Goal: Information Seeking & Learning: Learn about a topic

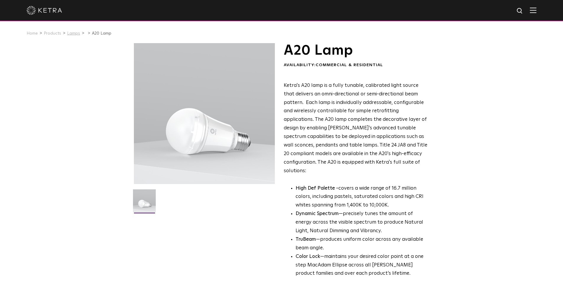
click at [76, 35] on link "Lamps" at bounding box center [73, 33] width 13 height 4
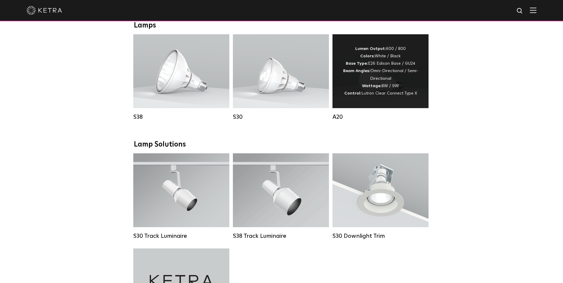
click at [389, 62] on div "Lumen Output: 600 / 800 Colors: White / Black Base Type: E26 Edison Base / GU24…" at bounding box center [381, 71] width 78 height 52
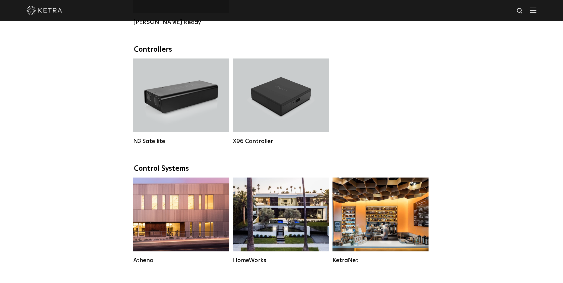
scroll to position [430, 0]
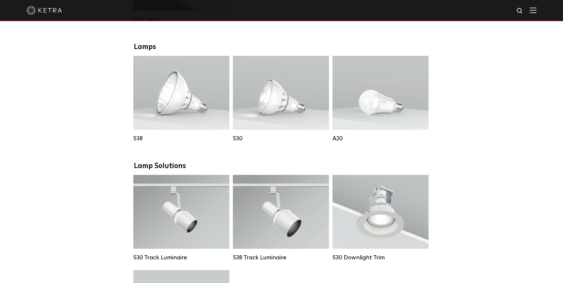
scroll to position [384, 0]
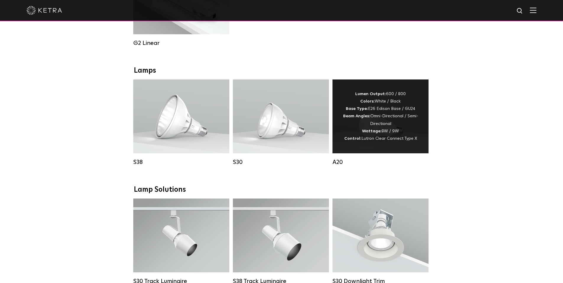
click at [410, 106] on div "Lumen Output: 600 / 800 Colors: White / Black Base Type: E26 Edison Base / GU24…" at bounding box center [381, 116] width 78 height 52
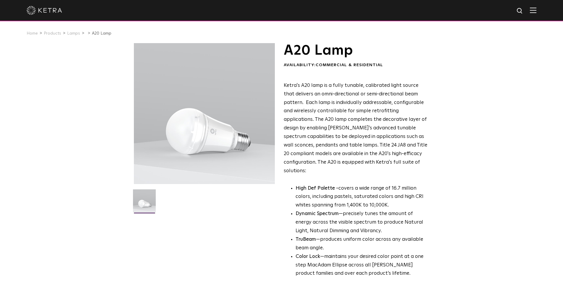
click at [205, 188] on div at bounding box center [206, 131] width 144 height 177
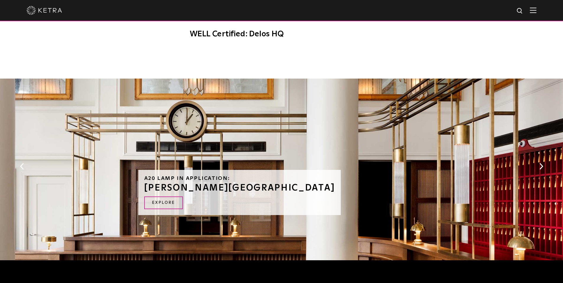
scroll to position [546, 0]
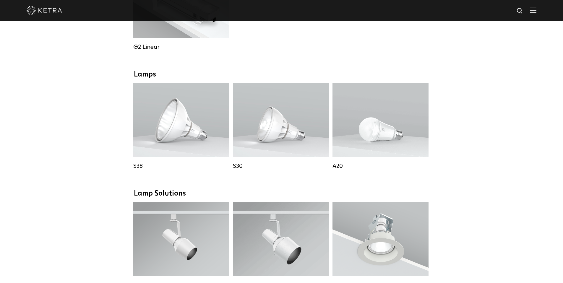
scroll to position [310, 0]
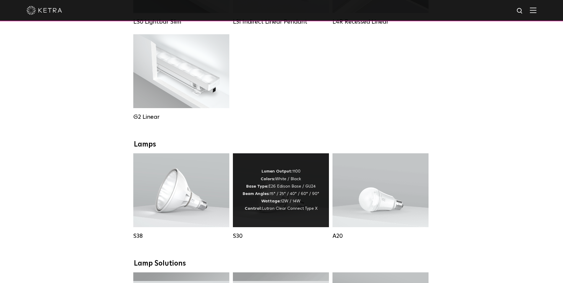
click at [276, 215] on div "Lumen Output: 1100 Colors: White / Black Base Type: E26 Edison Base / GU24 Beam…" at bounding box center [281, 190] width 96 height 74
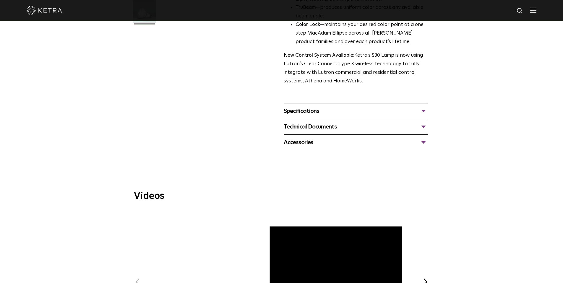
scroll to position [194, 0]
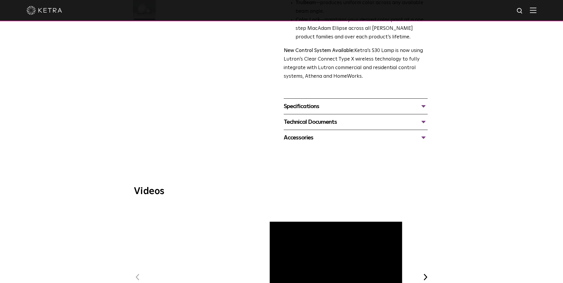
click at [295, 111] on div "Specifications" at bounding box center [356, 106] width 144 height 9
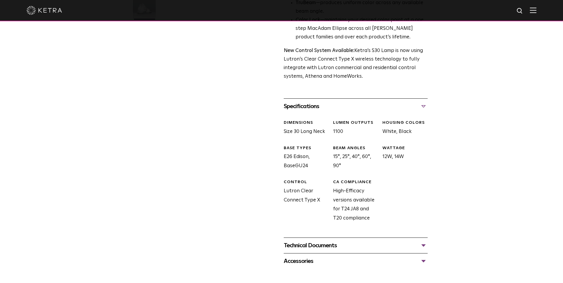
click at [306, 243] on div "Technical Documents" at bounding box center [356, 245] width 144 height 9
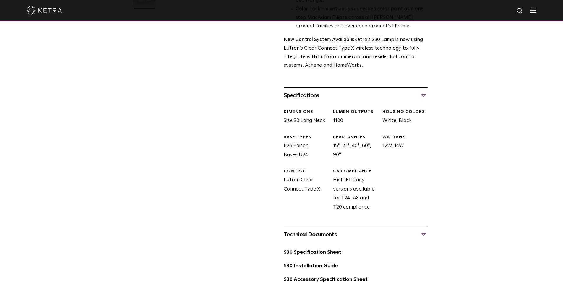
scroll to position [274, 0]
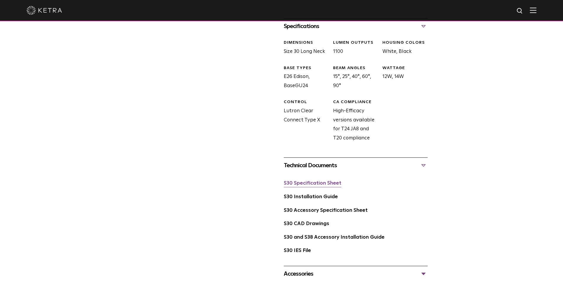
click at [305, 183] on link "S30 Specification Sheet" at bounding box center [313, 183] width 58 height 5
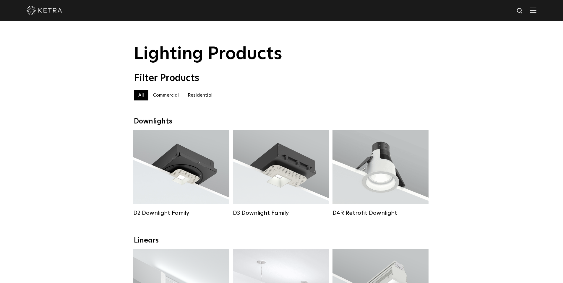
click at [163, 98] on label "Commercial" at bounding box center [165, 95] width 35 height 11
click at [146, 95] on label "All" at bounding box center [141, 95] width 14 height 11
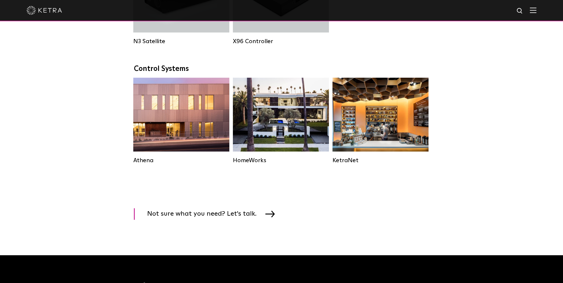
scroll to position [921, 0]
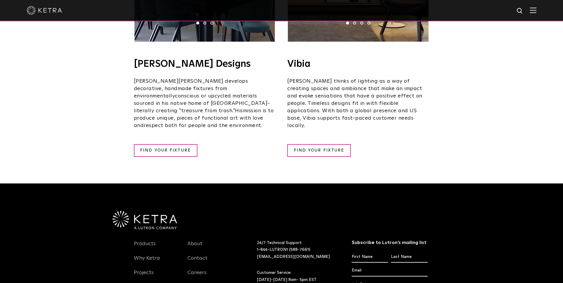
scroll to position [1076, 0]
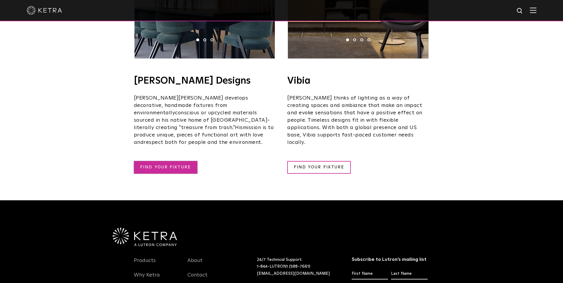
click at [182, 161] on link "FIND YOUR FIXTURE" at bounding box center [166, 167] width 64 height 13
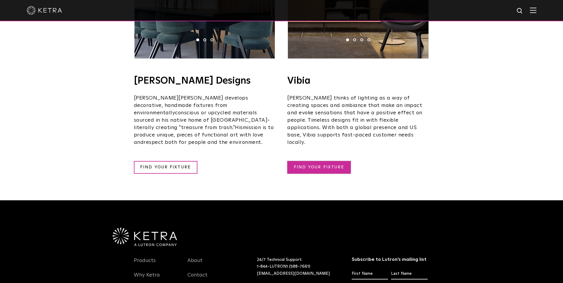
click at [316, 161] on link "FIND YOUR FIXTURE" at bounding box center [319, 167] width 64 height 13
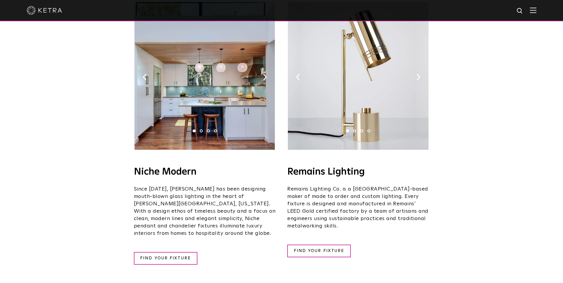
scroll to position [701, 0]
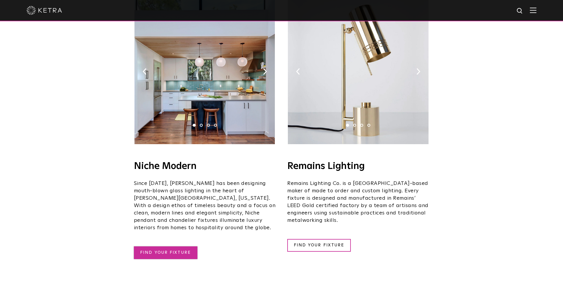
click at [177, 247] on link "FIND YOUR FIXTURE" at bounding box center [166, 253] width 64 height 13
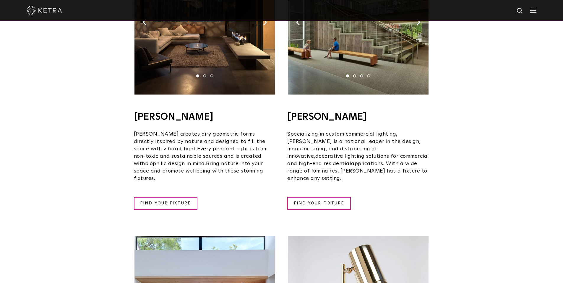
scroll to position [410, 0]
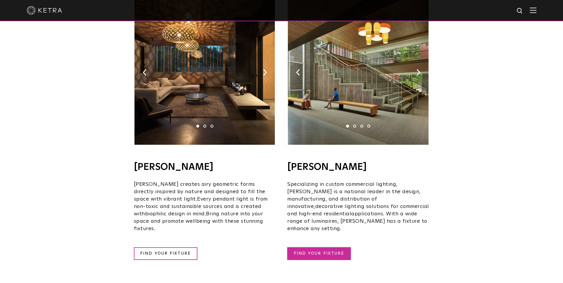
click at [327, 248] on link "FIND YOUR FIXTURE" at bounding box center [319, 254] width 64 height 13
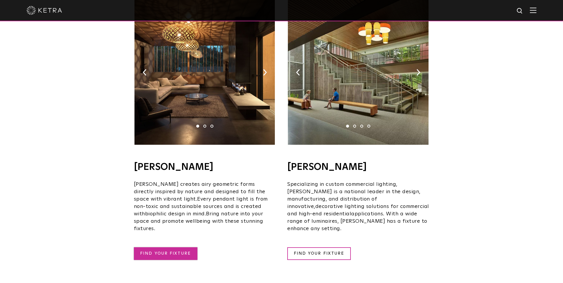
click at [179, 248] on link "FIND YOUR FIXTURE" at bounding box center [166, 254] width 64 height 13
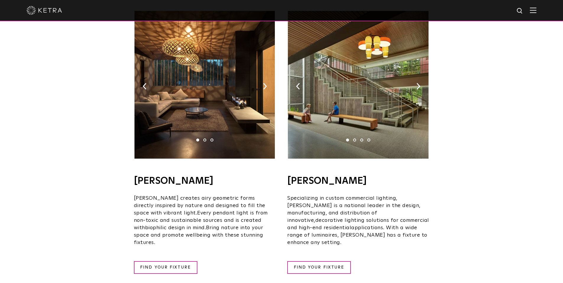
scroll to position [146, 0]
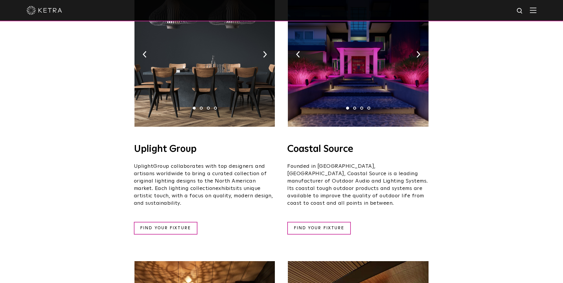
click at [178, 224] on link "FIND YOUR FIXTURE" at bounding box center [166, 228] width 64 height 13
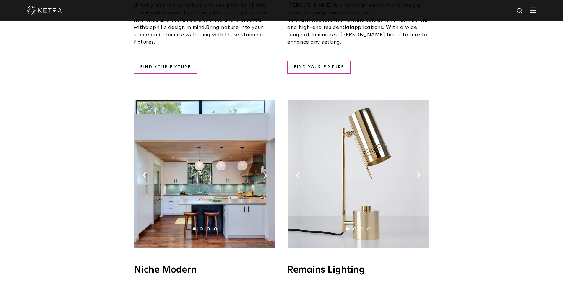
scroll to position [690, 0]
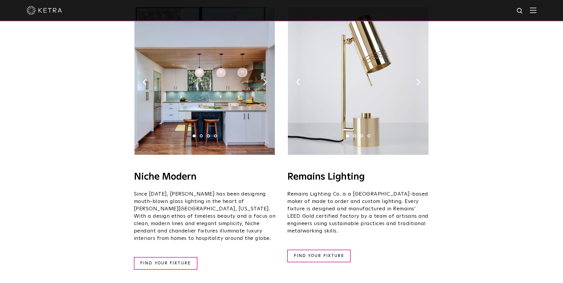
click at [307, 232] on div "Remains Lighting​ Remains Lighting Co. is a Brooklyn-based maker of made to ord…" at bounding box center [358, 217] width 142 height 90
click at [307, 250] on link "FIND YOUR FIXTURE" at bounding box center [319, 256] width 64 height 13
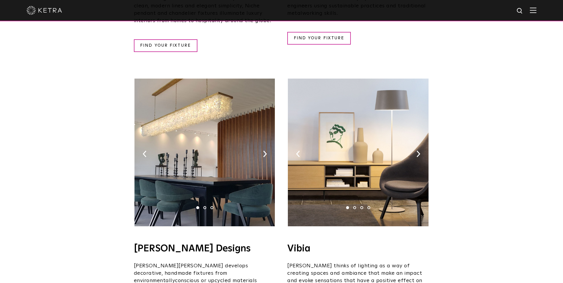
scroll to position [900, 0]
